Goal: Transaction & Acquisition: Purchase product/service

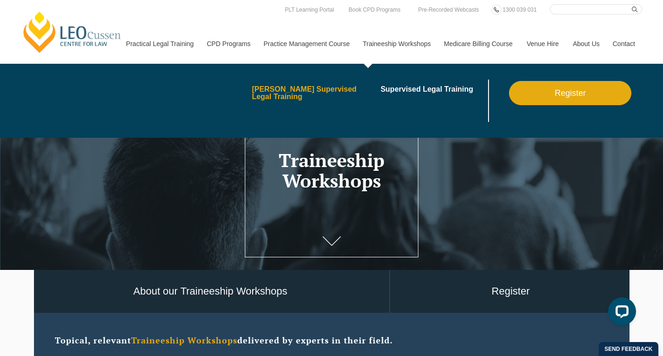
click at [295, 93] on link "[PERSON_NAME] Supervised Legal Training" at bounding box center [313, 93] width 122 height 15
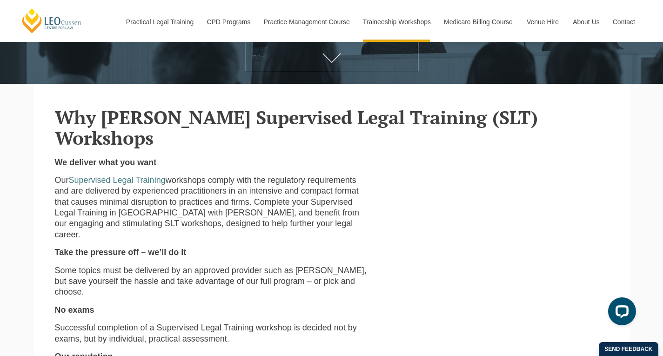
click at [321, 64] on link at bounding box center [331, 59] width 37 height 31
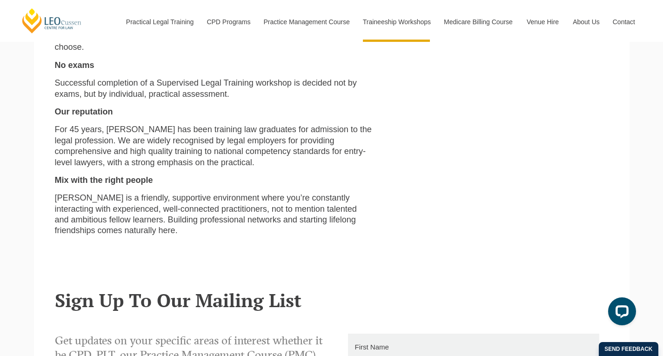
scroll to position [372, 0]
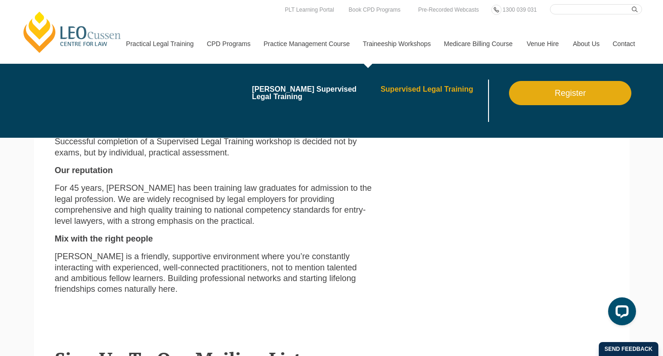
click at [433, 87] on link "Supervised Legal Training" at bounding box center [433, 89] width 106 height 7
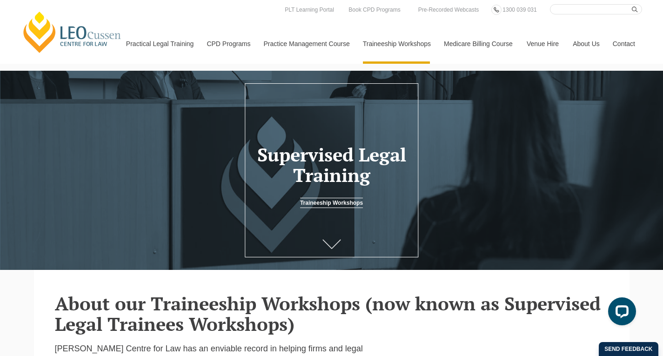
click at [329, 252] on link at bounding box center [331, 245] width 37 height 31
click at [330, 202] on link "Traineeship Workshops" at bounding box center [331, 203] width 63 height 10
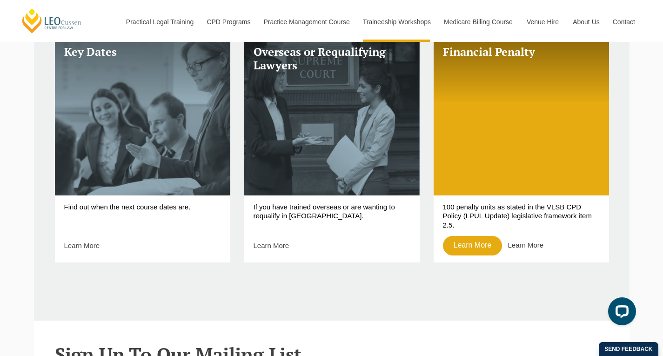
scroll to position [419, 0]
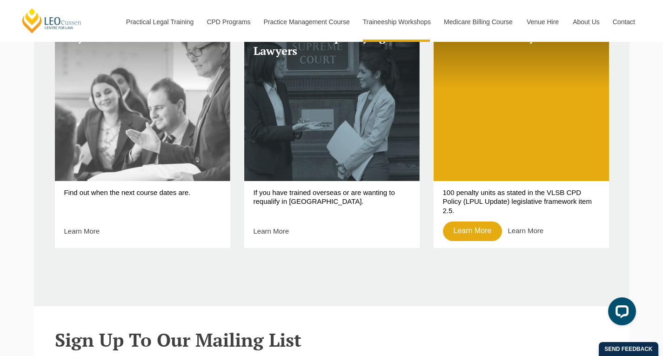
click at [126, 115] on link "Key Dates" at bounding box center [142, 101] width 175 height 160
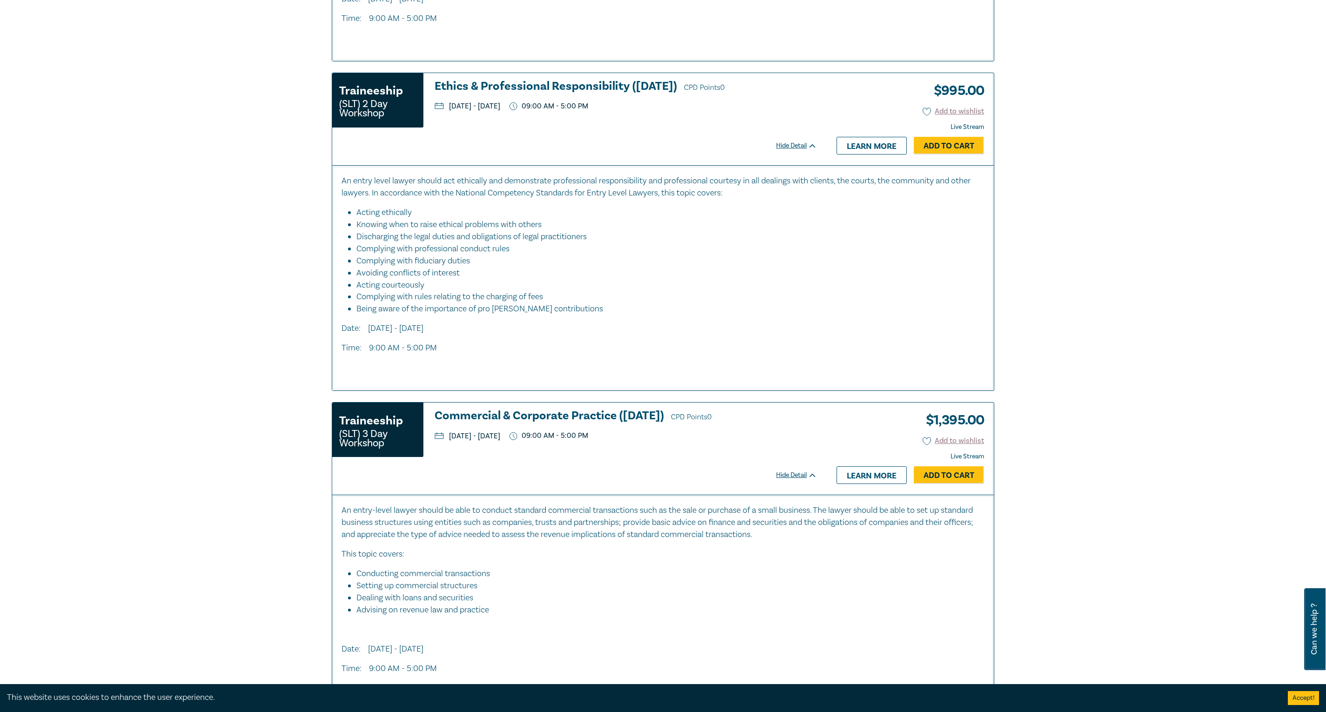
scroll to position [979, 0]
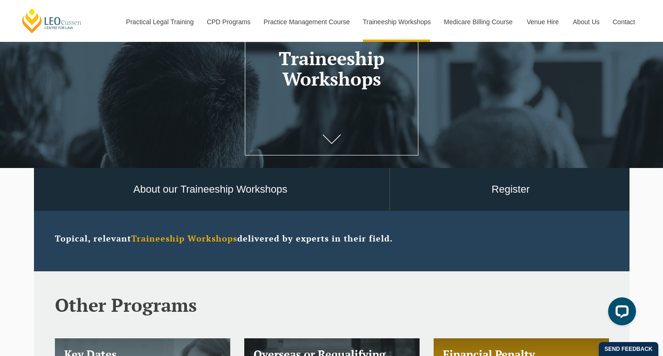
scroll to position [279, 0]
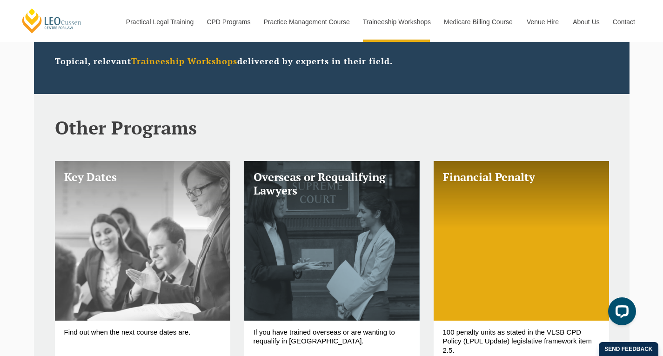
click at [131, 225] on link "Key Dates" at bounding box center [142, 241] width 175 height 160
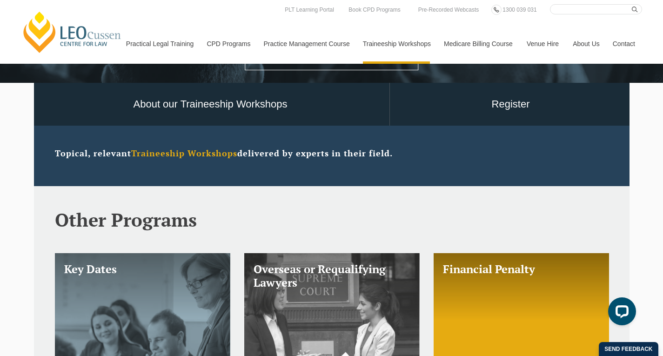
scroll to position [47, 0]
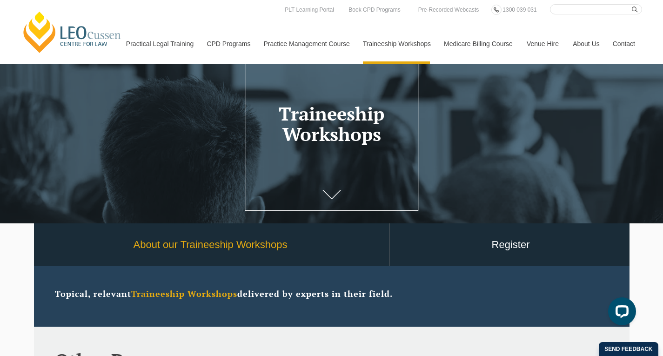
click at [190, 253] on link "About our Traineeship Workshops" at bounding box center [211, 244] width 358 height 43
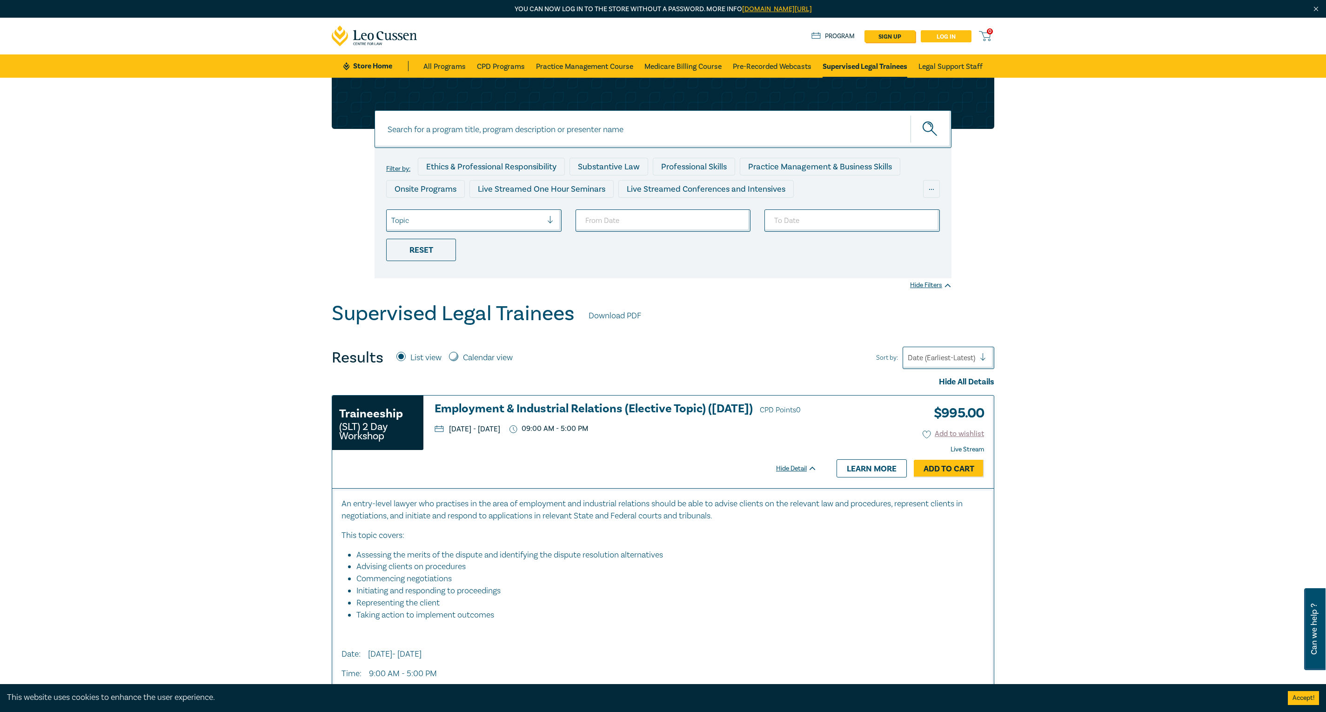
click at [934, 33] on link "Log in" at bounding box center [945, 36] width 51 height 12
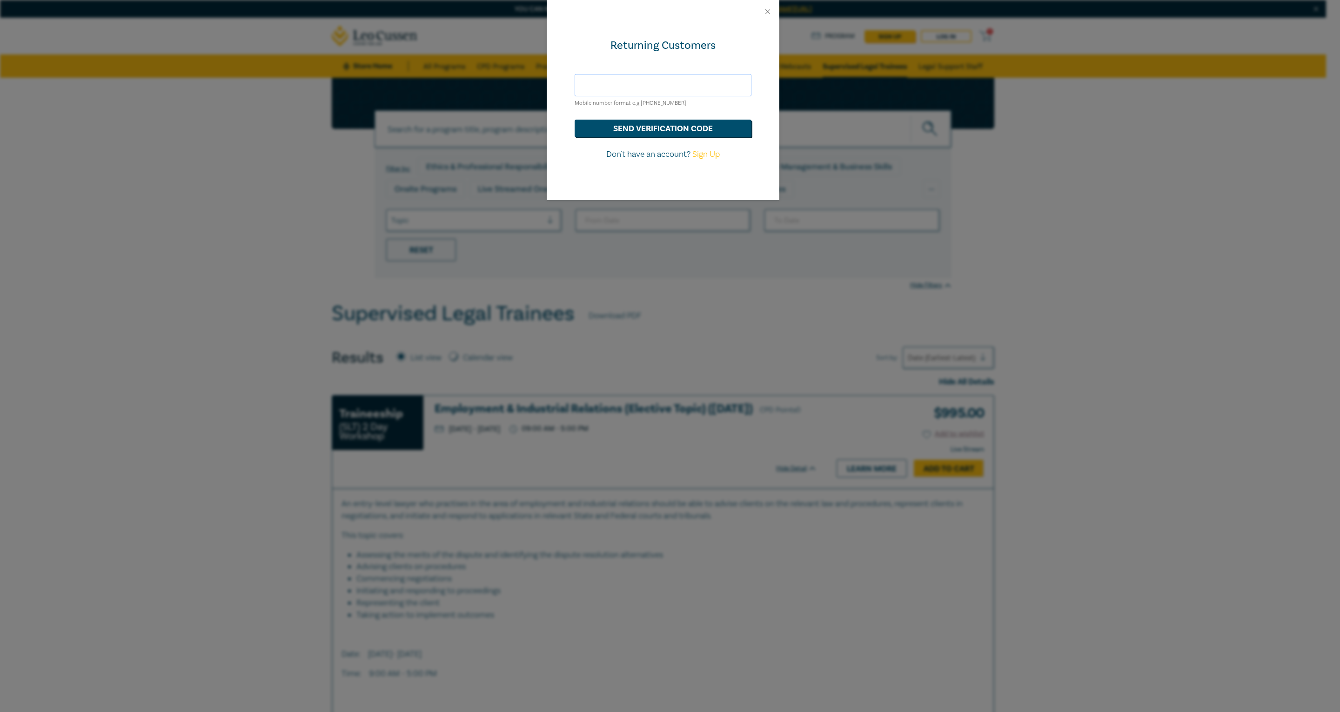
click at [615, 92] on input "text" at bounding box center [662, 85] width 177 height 22
type input "john@farrellrose.com.au"
click at [612, 181] on div "Returning Customers john@farrellrose.com.au Mobile number format e.g +61 000000…" at bounding box center [663, 111] width 233 height 177
click at [633, 81] on input "john@farrellrose.com.au" at bounding box center [662, 85] width 177 height 22
click at [633, 131] on button "send verification code" at bounding box center [662, 129] width 177 height 18
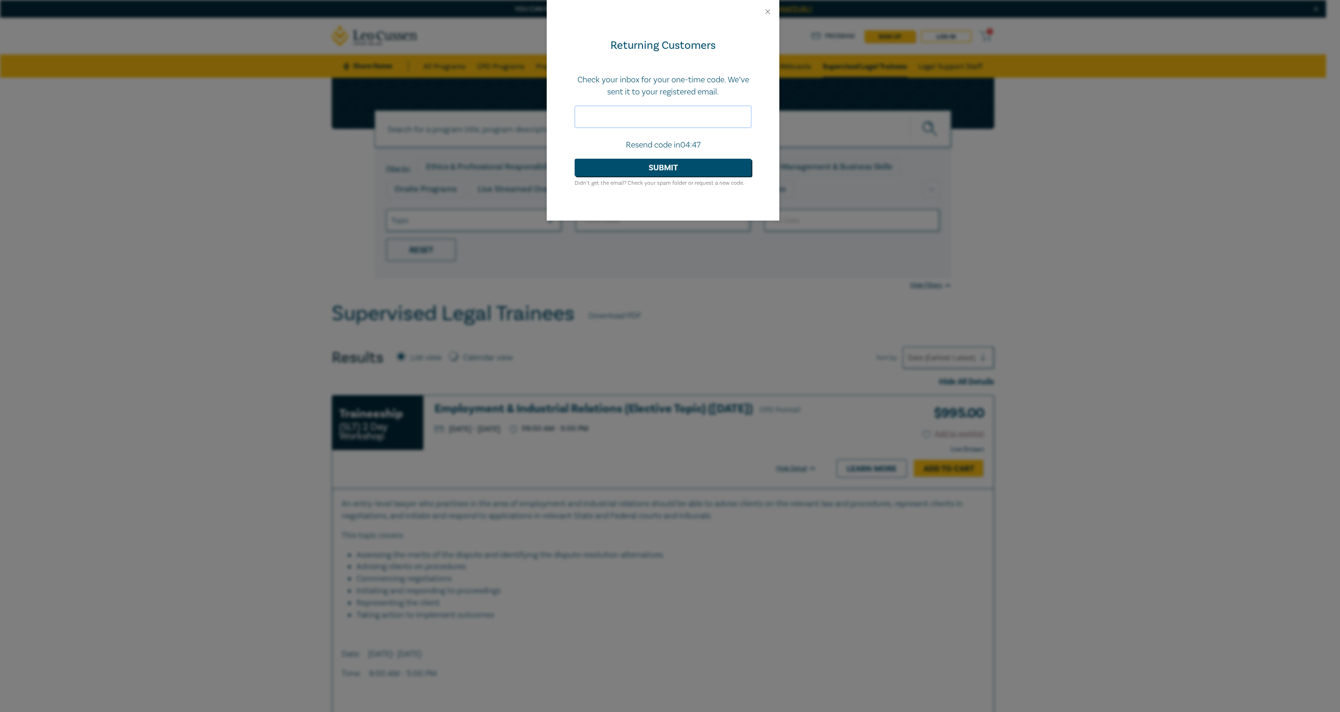
click at [627, 113] on input "text" at bounding box center [662, 117] width 177 height 22
paste input "972316"
type input "972316"
click at [661, 169] on button "Submit" at bounding box center [662, 168] width 177 height 18
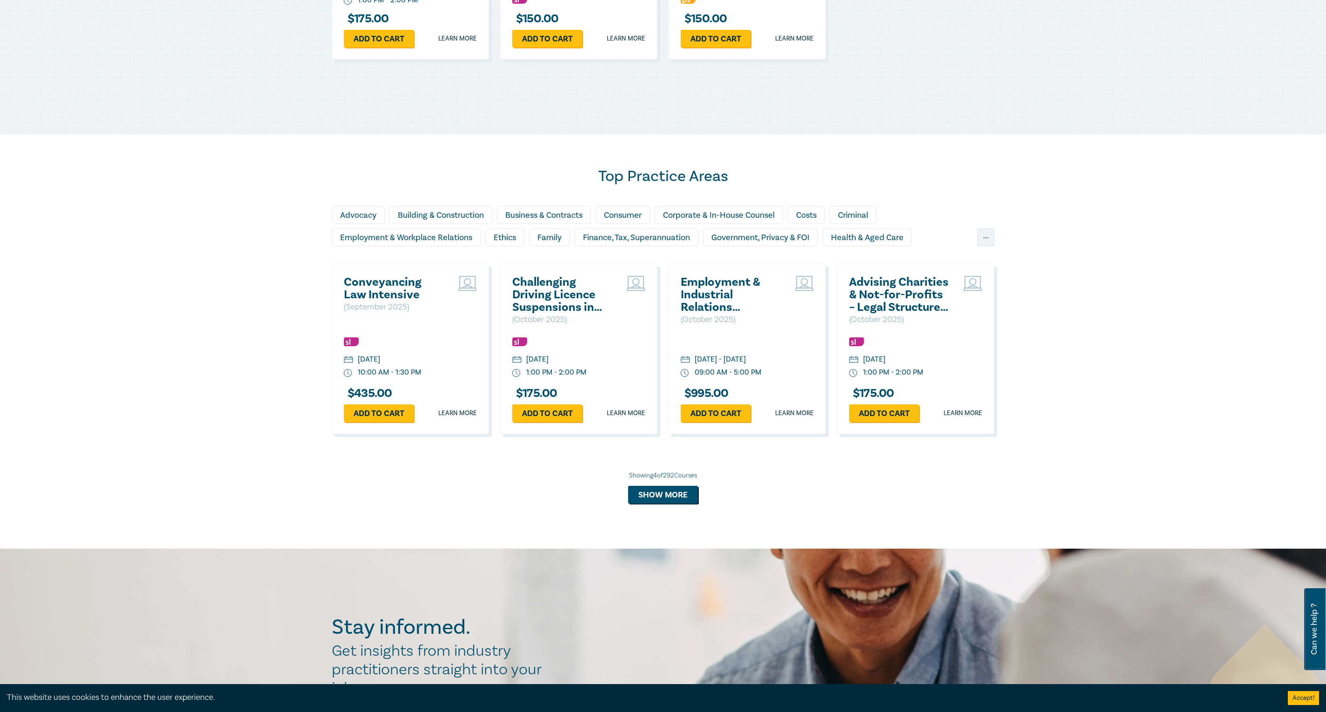
scroll to position [651, 0]
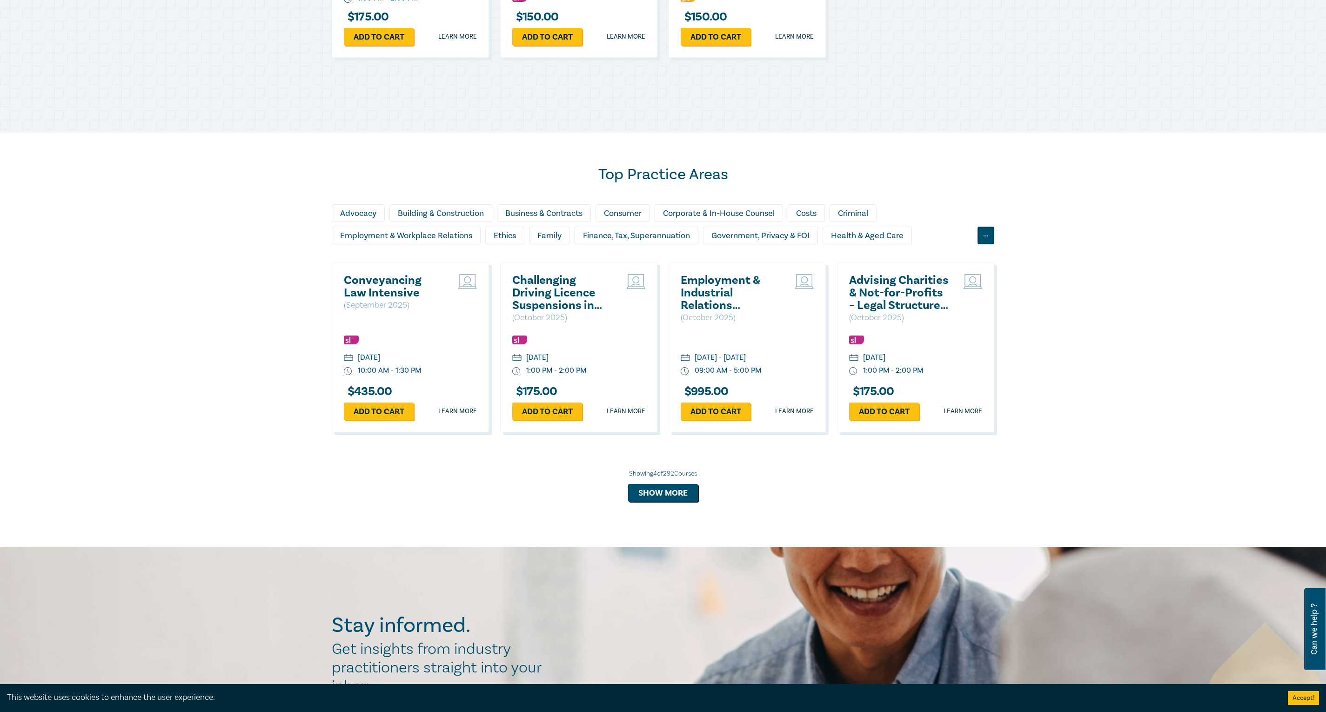
click at [984, 233] on div "..." at bounding box center [985, 236] width 17 height 18
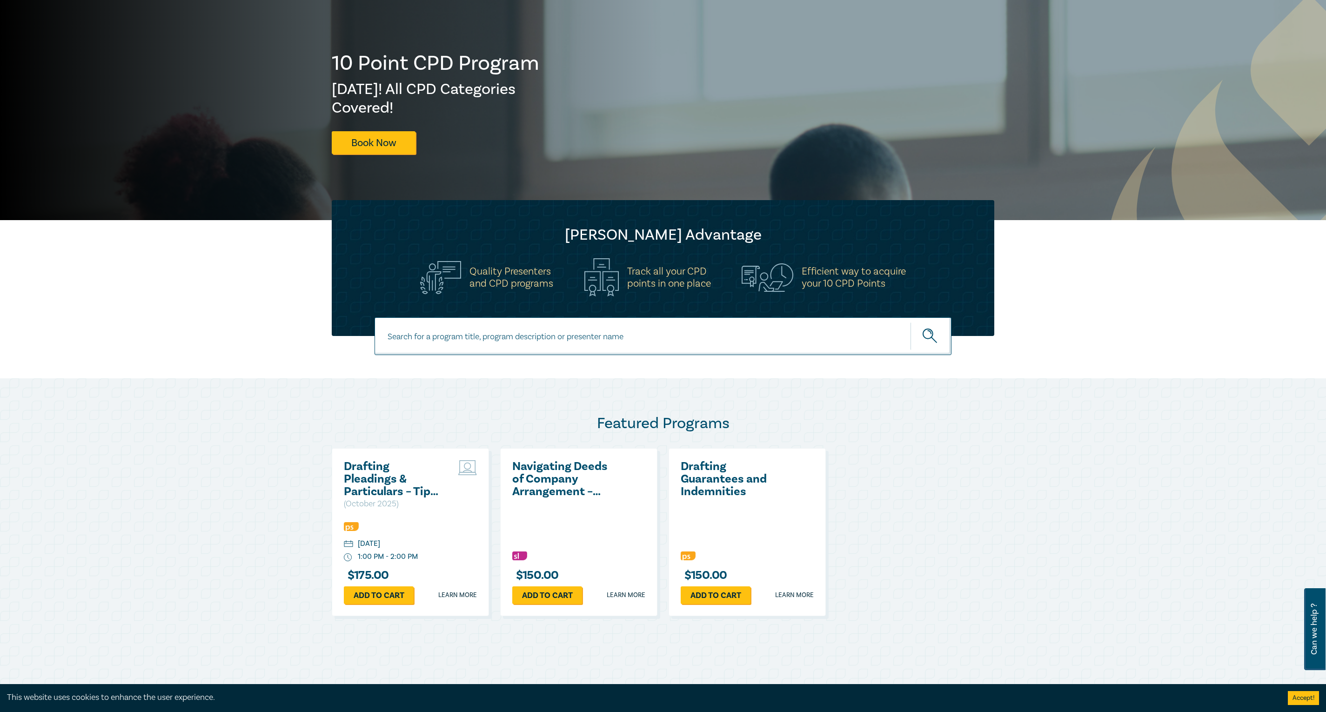
scroll to position [0, 0]
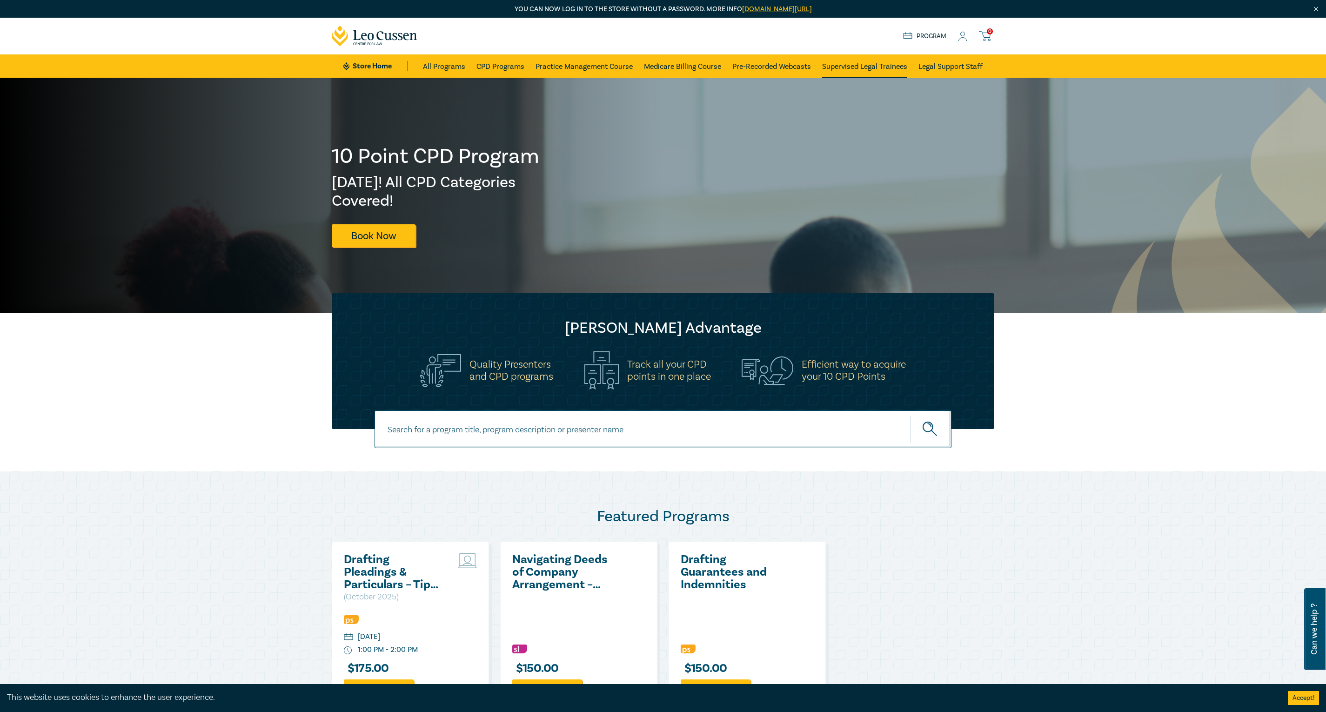
click at [846, 66] on link "Supervised Legal Trainees" at bounding box center [864, 65] width 85 height 23
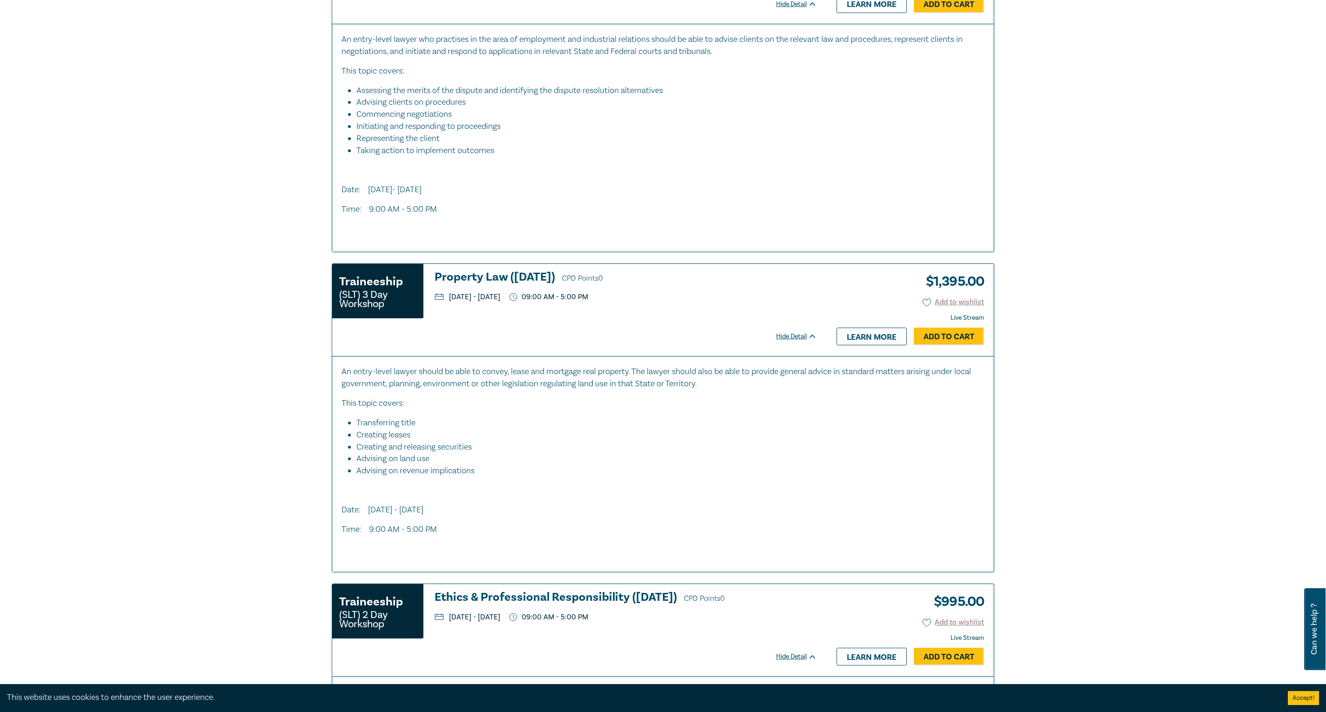
scroll to position [465, 0]
click at [945, 338] on link "Add to Cart" at bounding box center [948, 336] width 70 height 18
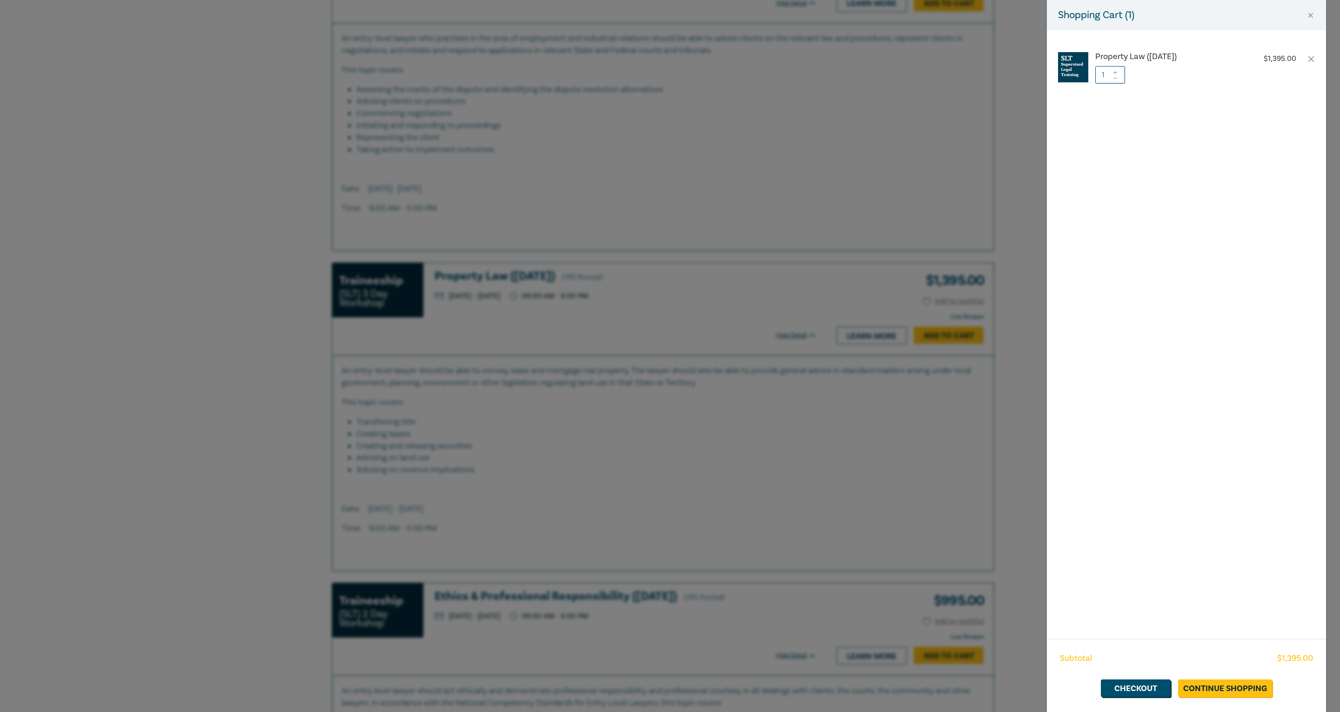
click at [861, 367] on div "Shopping Cart ( 1 ) Property Law (October 2025) $ 1,395.00 1 Subtotal $ 1,395.0…" at bounding box center [670, 356] width 1340 height 712
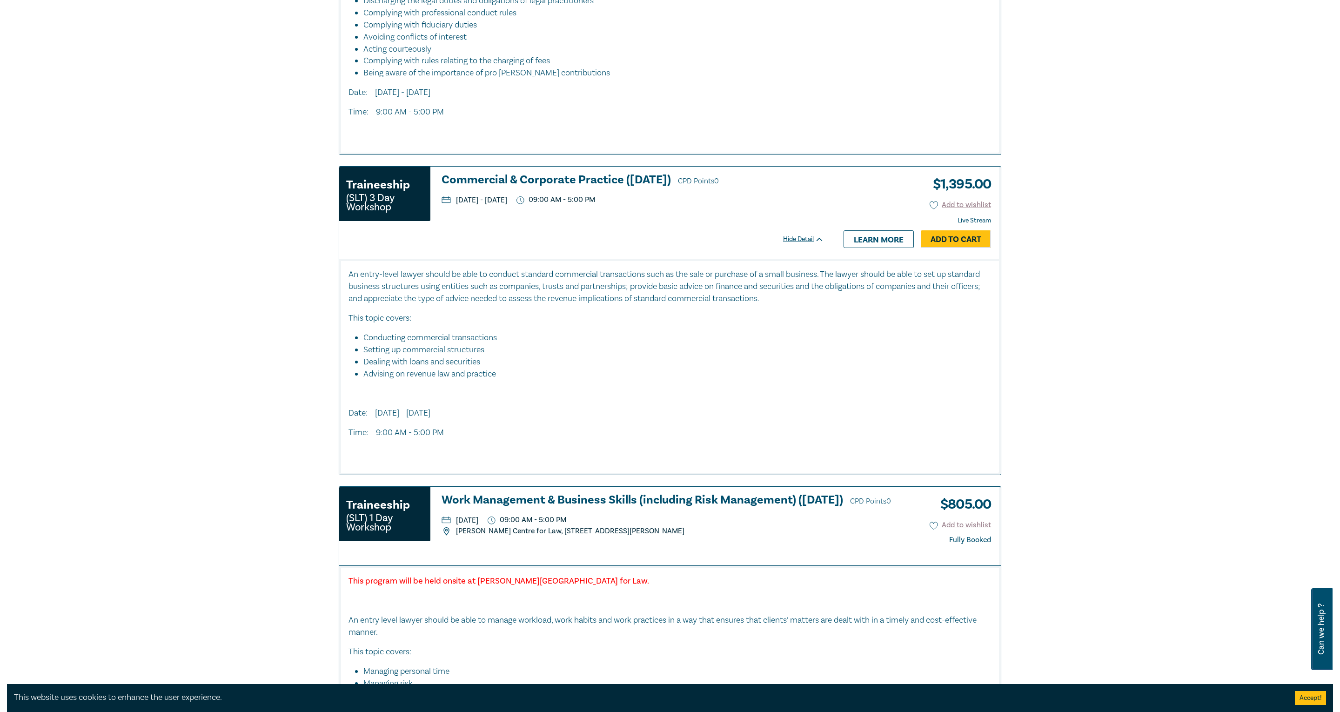
scroll to position [1209, 0]
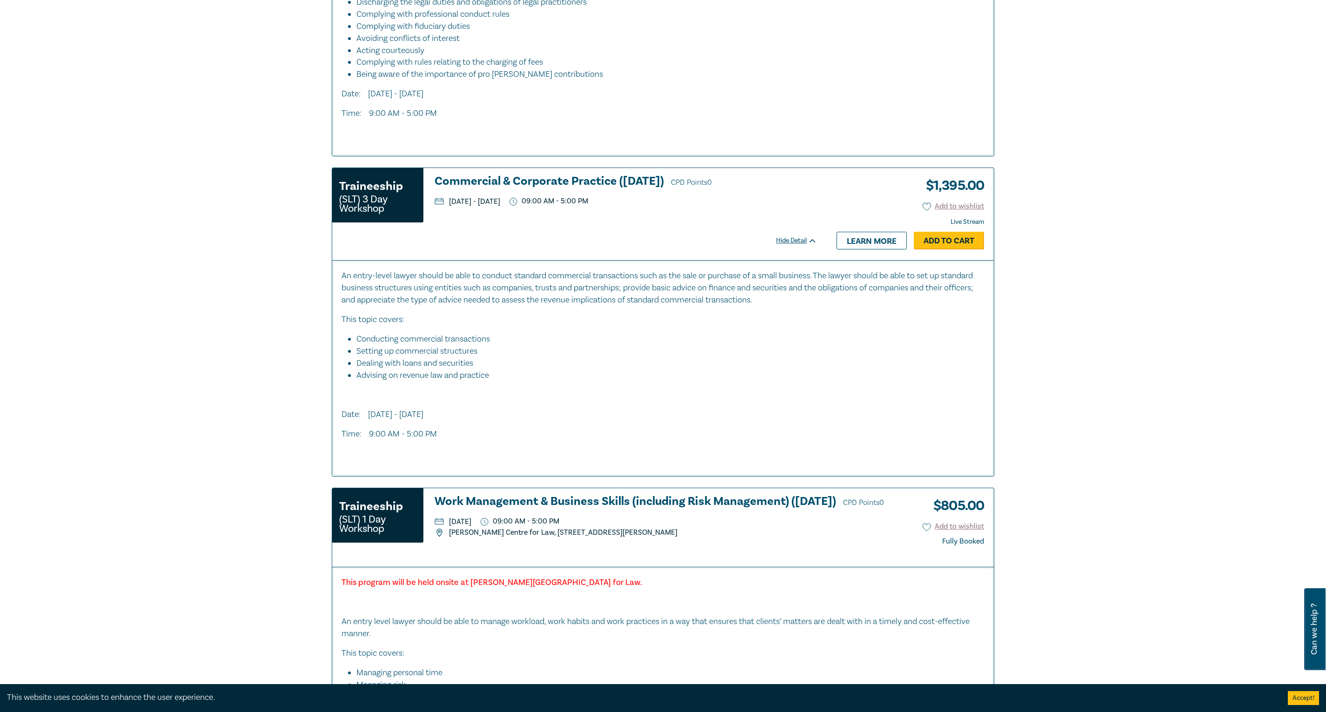
click at [959, 249] on link "Add to Cart" at bounding box center [948, 241] width 70 height 18
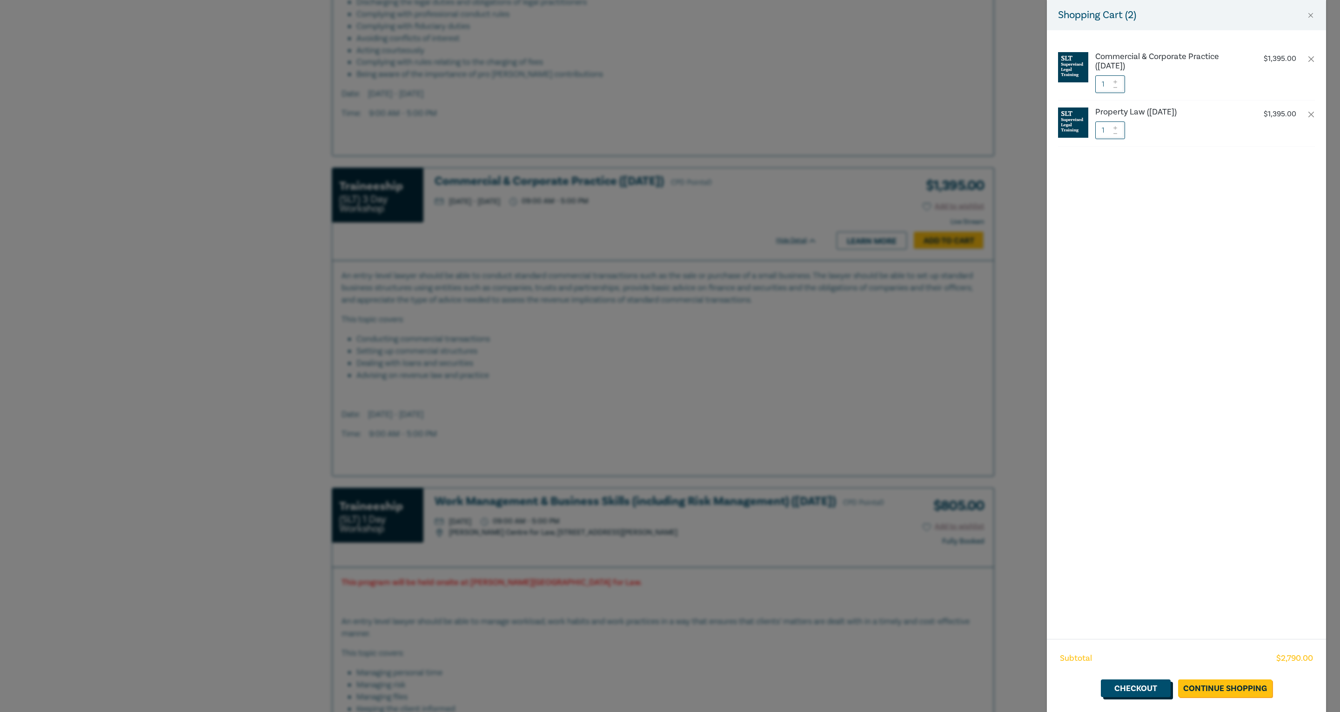
click at [1146, 682] on link "Checkout" at bounding box center [1135, 688] width 70 height 18
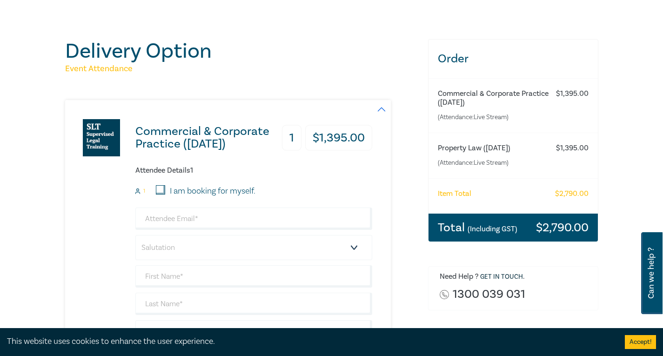
scroll to position [186, 0]
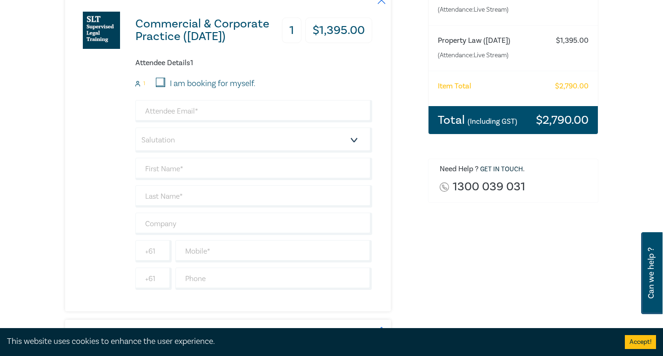
click at [174, 85] on label "I am booking for myself." at bounding box center [213, 84] width 86 height 12
click at [165, 85] on input "I am booking for myself." at bounding box center [160, 82] width 9 height 9
checkbox input "true"
type input "john@farrellrose.com.au"
type input "John"
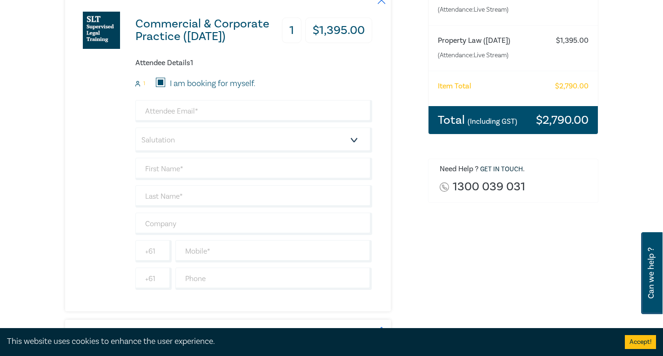
type input "Ishak"
type input "433259367"
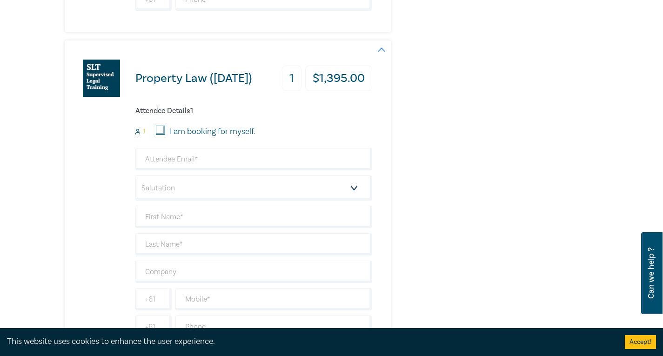
click at [183, 129] on label "I am booking for myself." at bounding box center [213, 132] width 86 height 12
click at [165, 129] on input "I am booking for myself." at bounding box center [160, 130] width 9 height 9
checkbox input "true"
type input "john@farrellrose.com.au"
type input "John"
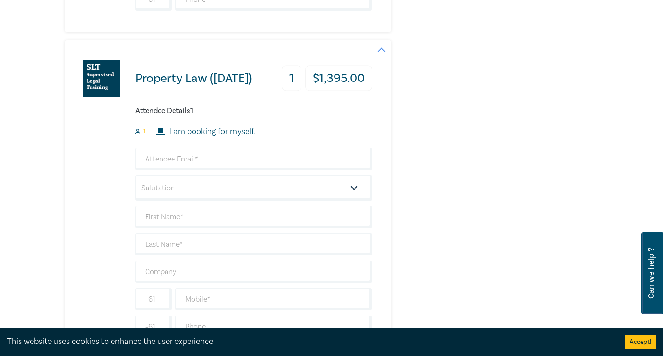
type input "Ishak"
type input "433259367"
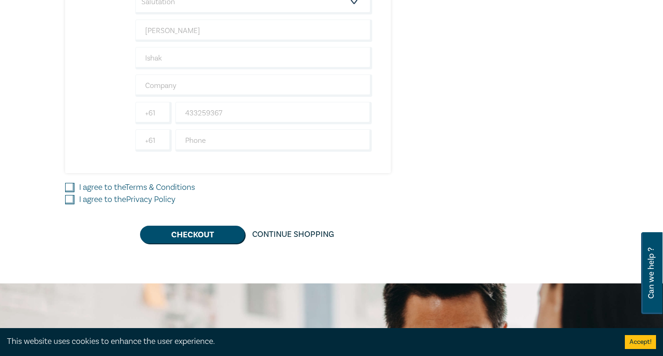
click at [108, 192] on label "I agree to the Terms & Conditions" at bounding box center [137, 187] width 116 height 12
click at [74, 192] on input "I agree to the Terms & Conditions" at bounding box center [69, 187] width 9 height 9
checkbox input "true"
click at [109, 200] on label "I agree to the Privacy Policy" at bounding box center [127, 199] width 96 height 12
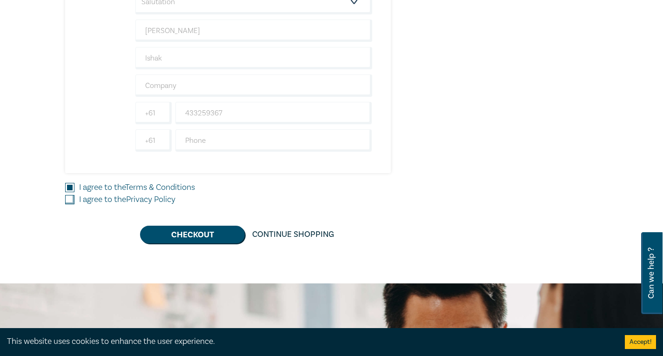
click at [74, 200] on input "I agree to the Privacy Policy" at bounding box center [69, 199] width 9 height 9
checkbox input "true"
click at [203, 233] on button "Checkout" at bounding box center [192, 235] width 105 height 18
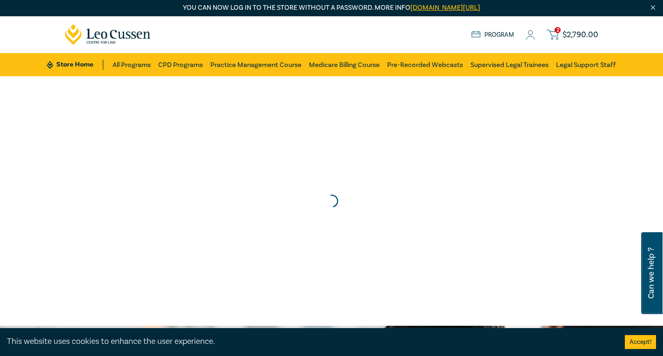
scroll to position [0, 0]
